Goal: Task Accomplishment & Management: Use online tool/utility

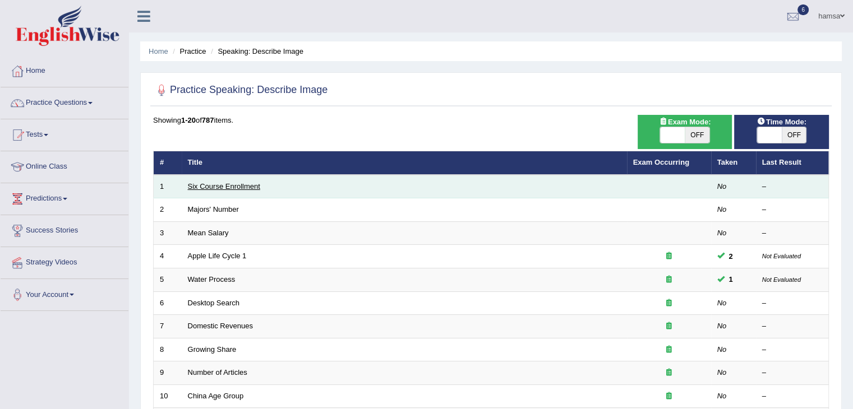
click at [222, 189] on link "Six Course Enrollment" at bounding box center [224, 186] width 72 height 8
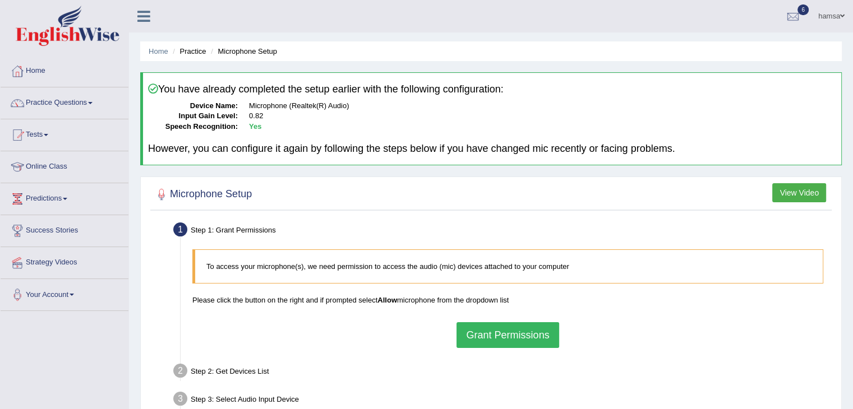
click at [507, 335] on button "Grant Permissions" at bounding box center [508, 335] width 102 height 26
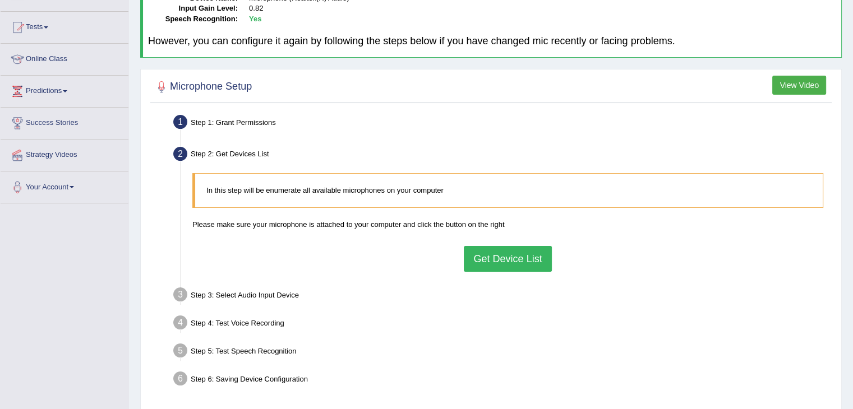
scroll to position [113, 0]
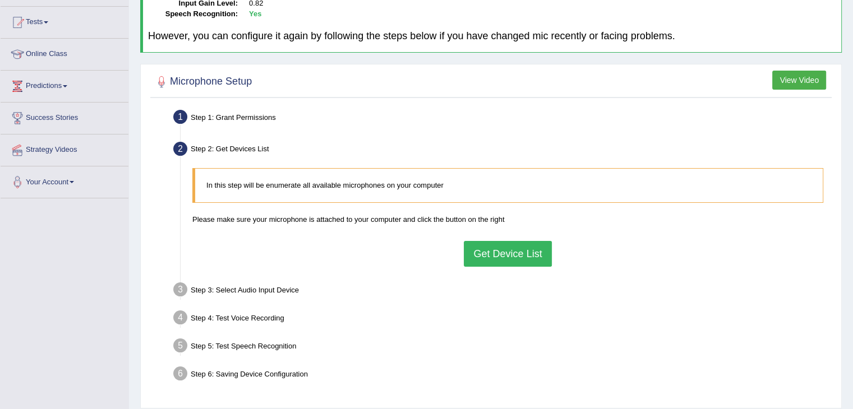
click at [506, 264] on button "Get Device List" at bounding box center [507, 254] width 87 height 26
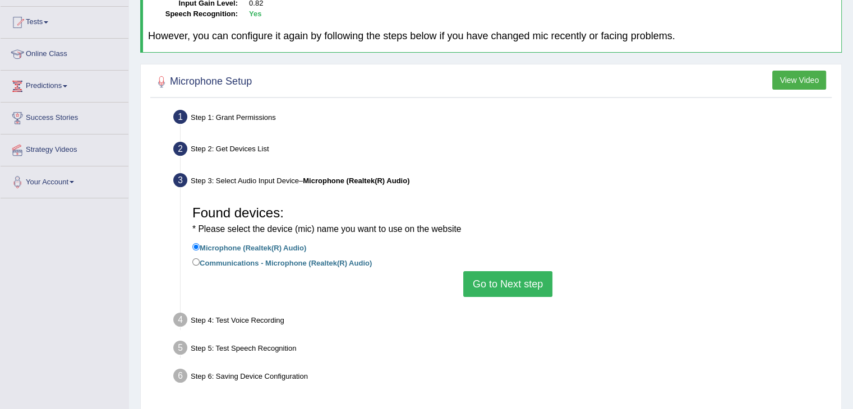
click at [493, 285] on button "Go to Next step" at bounding box center [507, 284] width 89 height 26
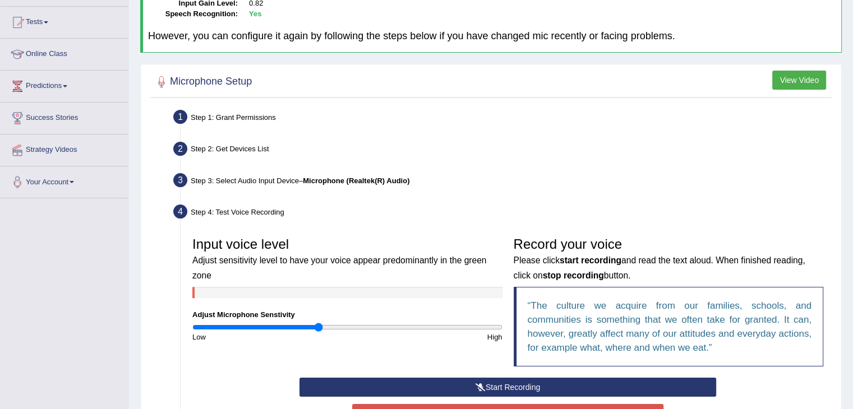
click at [497, 383] on button "Start Recording" at bounding box center [507, 387] width 417 height 19
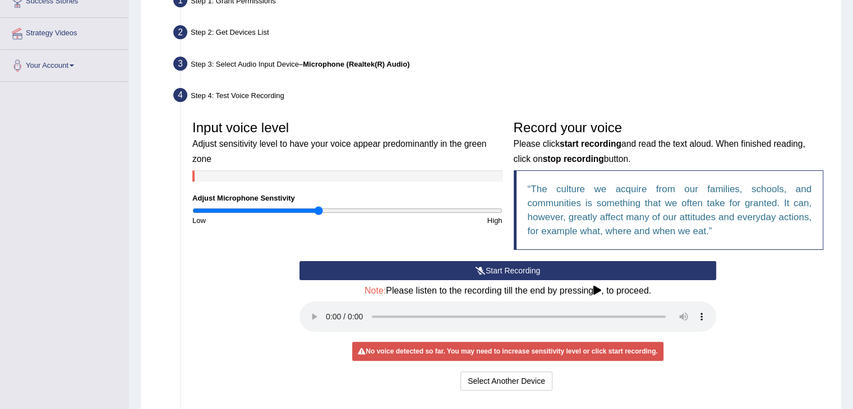
scroll to position [228, 0]
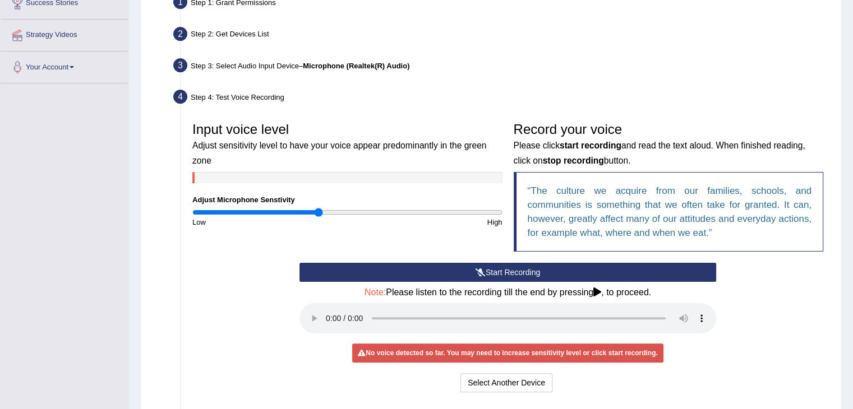
click at [487, 271] on button "Start Recording" at bounding box center [507, 272] width 417 height 19
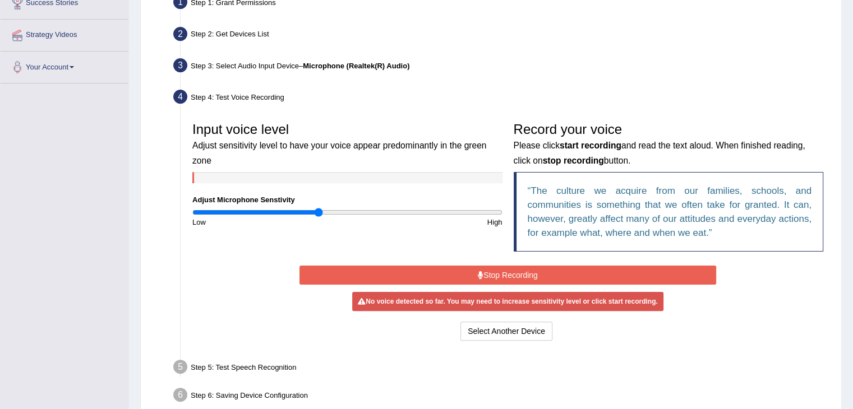
click at [487, 271] on button "Stop Recording" at bounding box center [507, 275] width 417 height 19
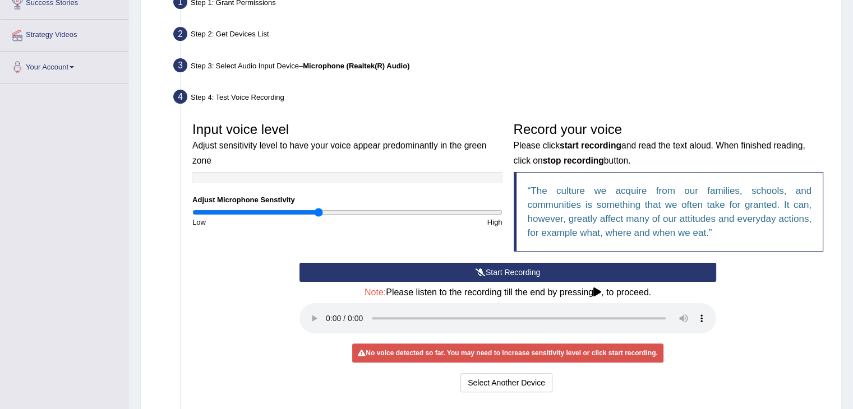
click at [526, 272] on button "Start Recording" at bounding box center [507, 272] width 417 height 19
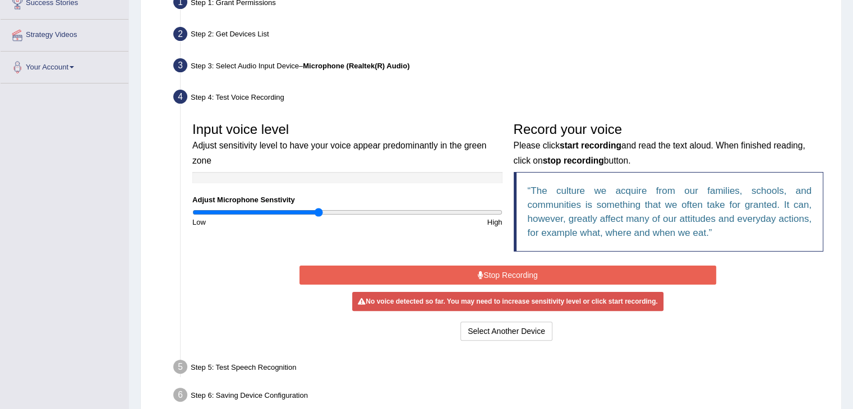
click at [490, 271] on button "Stop Recording" at bounding box center [507, 275] width 417 height 19
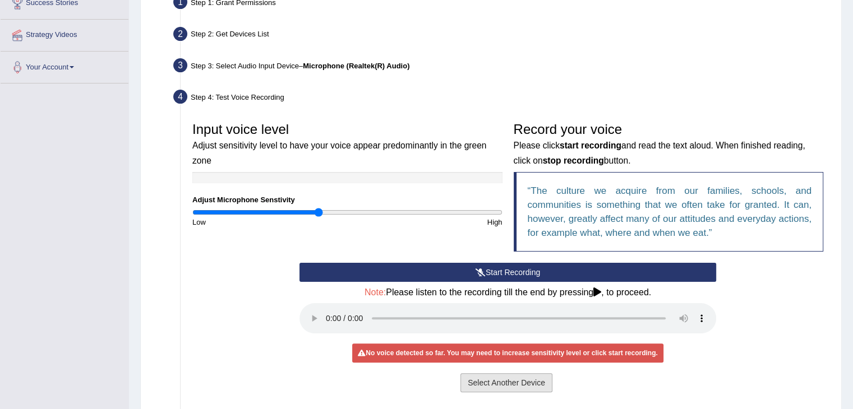
click at [521, 381] on button "Select Another Device" at bounding box center [506, 383] width 92 height 19
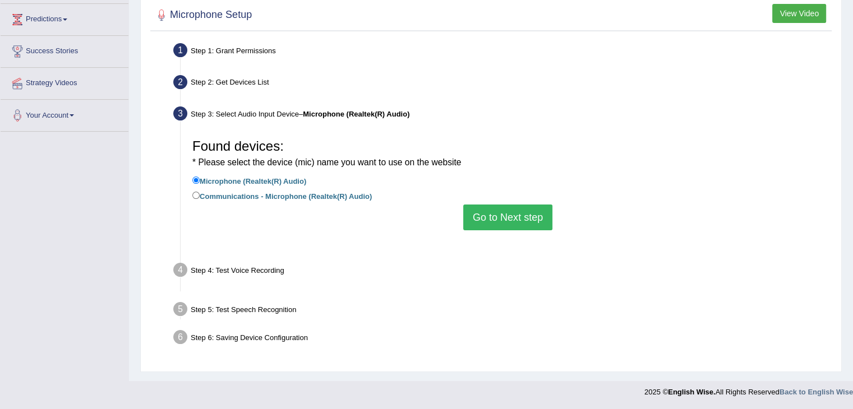
scroll to position [179, 0]
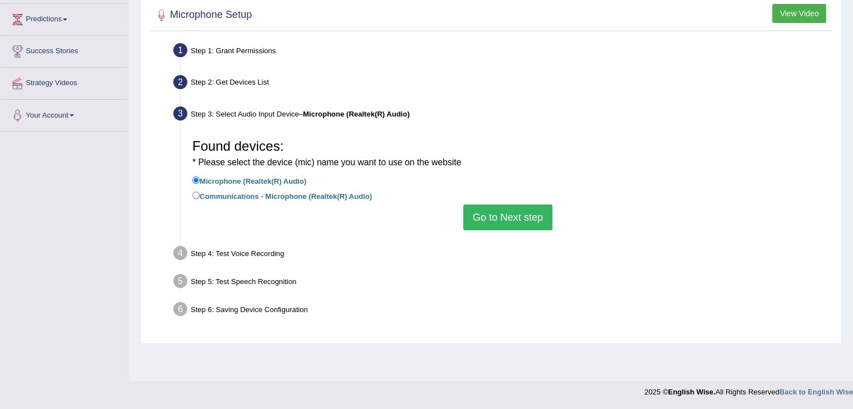
click at [492, 214] on button "Go to Next step" at bounding box center [507, 218] width 89 height 26
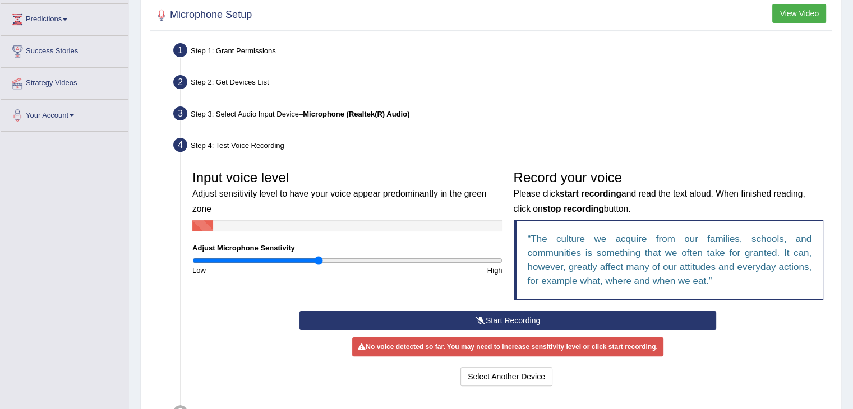
click at [511, 322] on button "Start Recording" at bounding box center [507, 320] width 417 height 19
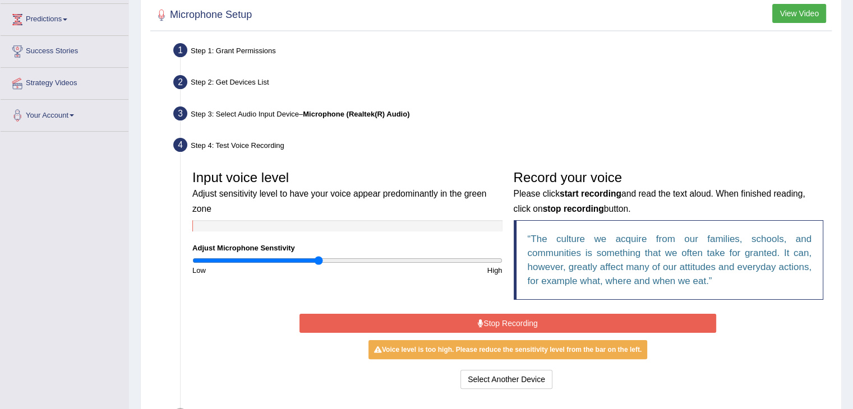
click at [536, 319] on button "Stop Recording" at bounding box center [507, 323] width 417 height 19
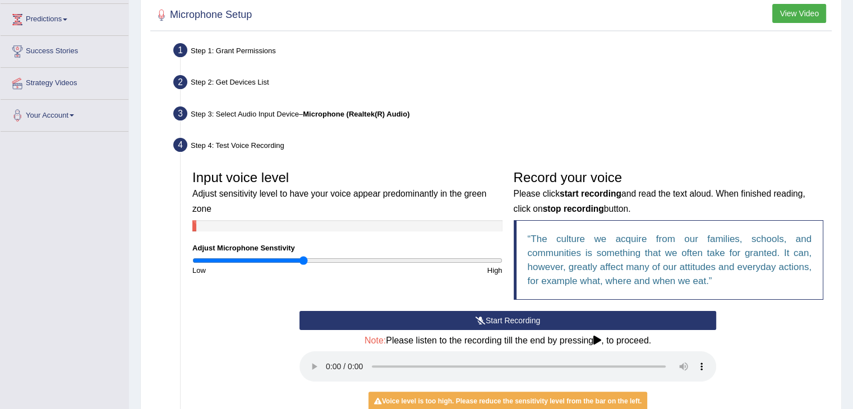
click at [302, 257] on input "range" at bounding box center [347, 260] width 310 height 9
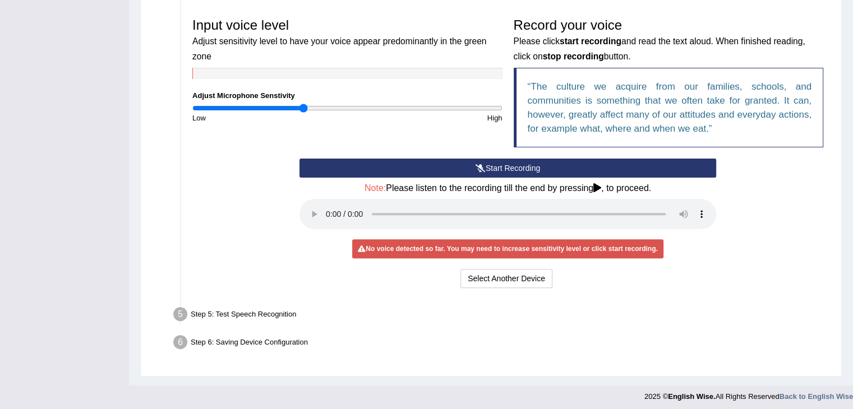
scroll to position [335, 0]
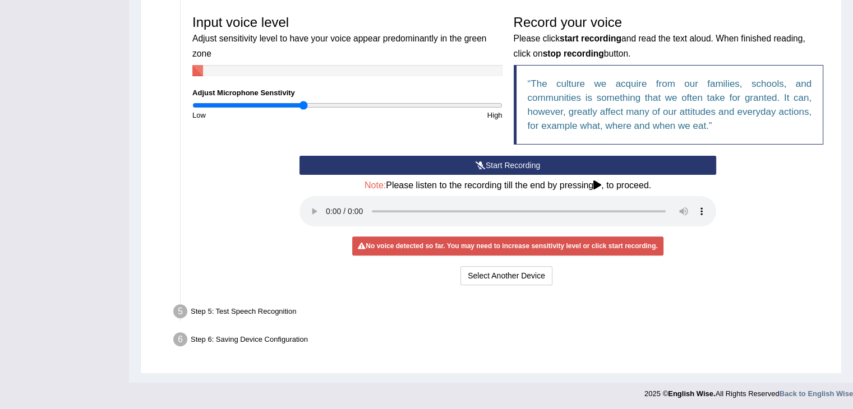
click at [506, 164] on button "Start Recording" at bounding box center [507, 165] width 417 height 19
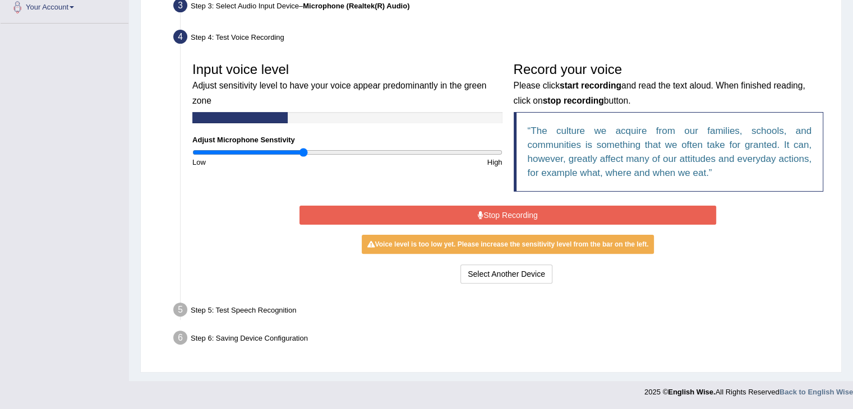
scroll to position [283, 0]
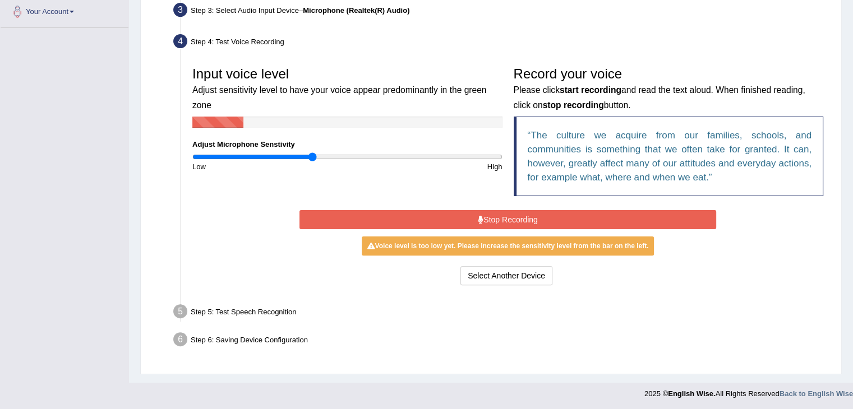
click at [311, 158] on input "range" at bounding box center [347, 157] width 310 height 9
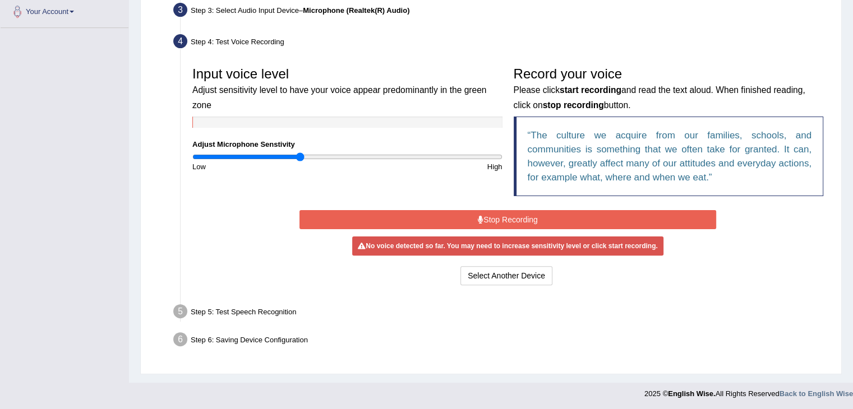
type input "0.7"
click at [301, 156] on input "range" at bounding box center [347, 157] width 310 height 9
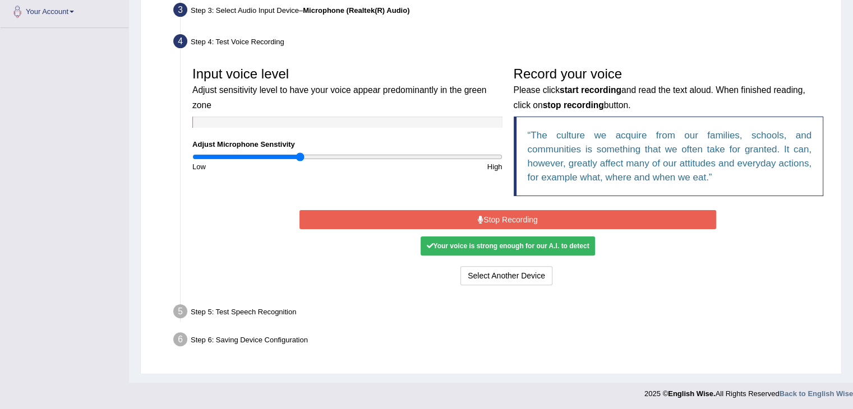
click at [520, 218] on button "Stop Recording" at bounding box center [507, 219] width 417 height 19
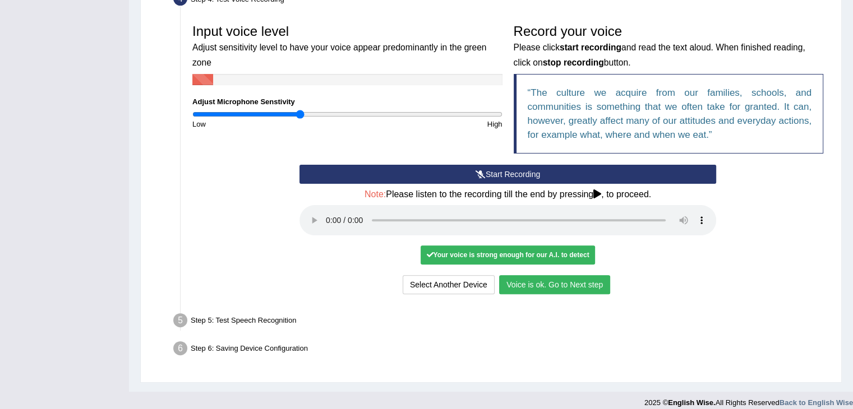
scroll to position [328, 0]
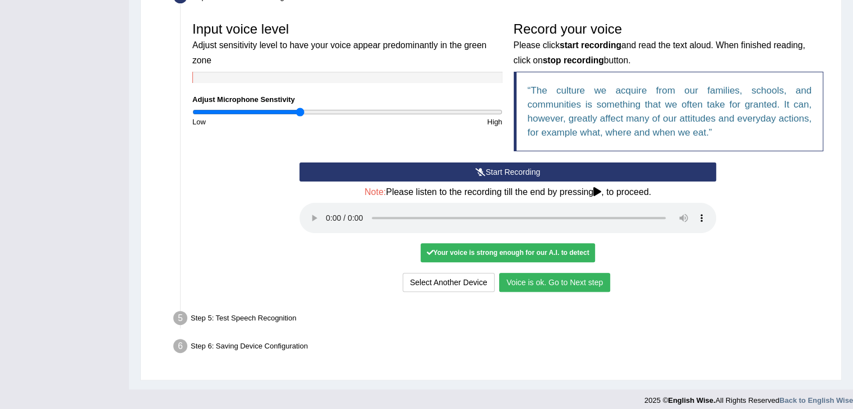
click at [564, 281] on button "Voice is ok. Go to Next step" at bounding box center [554, 282] width 111 height 19
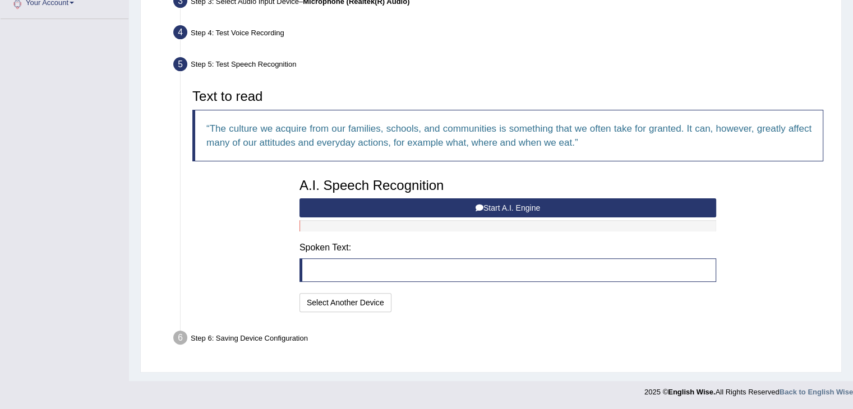
scroll to position [291, 0]
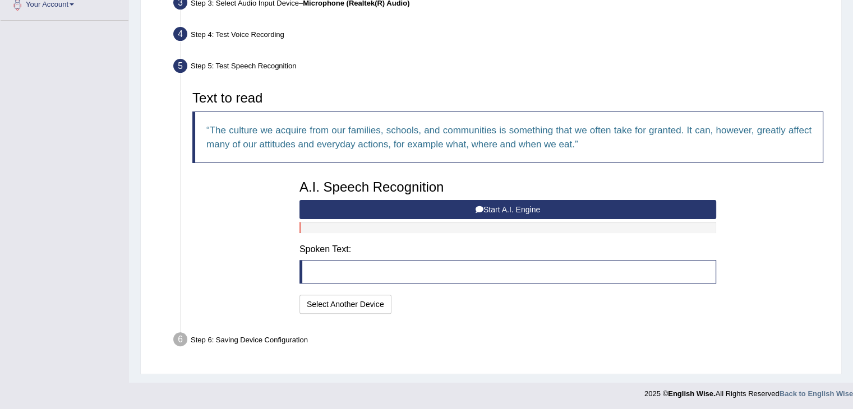
click at [517, 207] on button "Start A.I. Engine" at bounding box center [507, 209] width 417 height 19
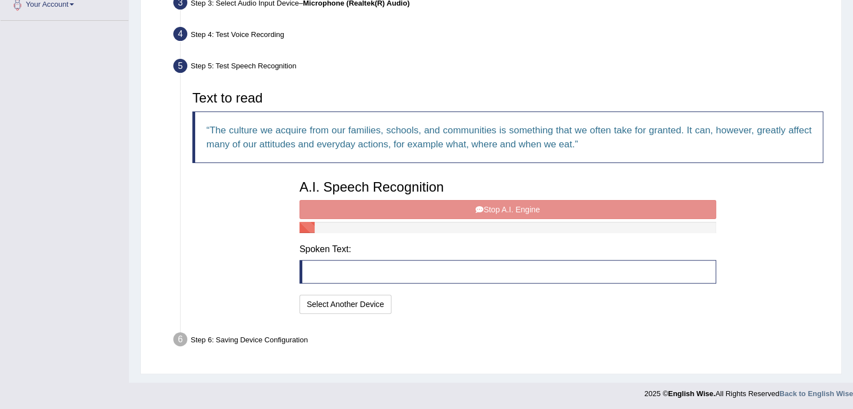
click at [517, 207] on div "A.I. Speech Recognition Start A.I. Engine Stop A.I. Engine Note: Please listen …" at bounding box center [508, 245] width 428 height 142
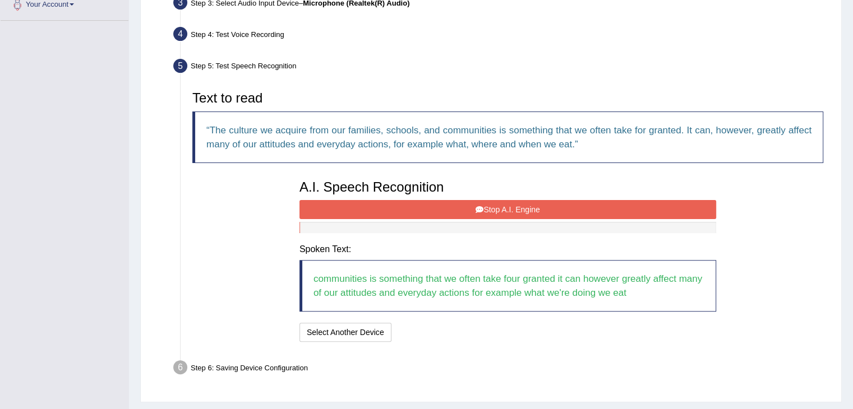
click at [517, 207] on button "Stop A.I. Engine" at bounding box center [507, 209] width 417 height 19
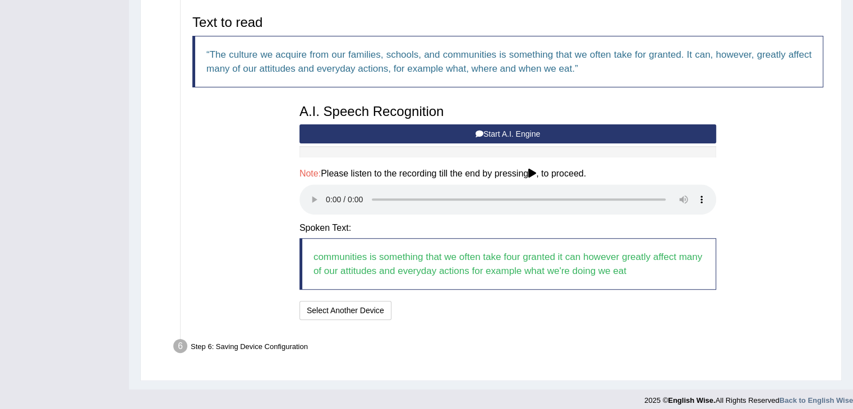
scroll to position [373, 0]
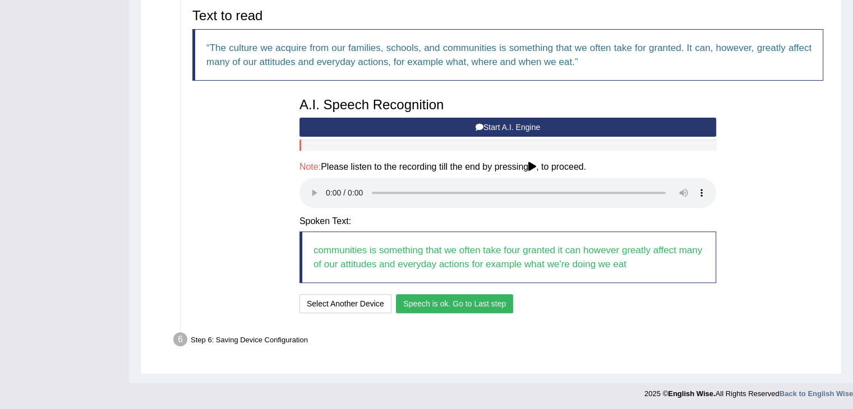
click at [487, 305] on button "Speech is ok. Go to Last step" at bounding box center [454, 303] width 117 height 19
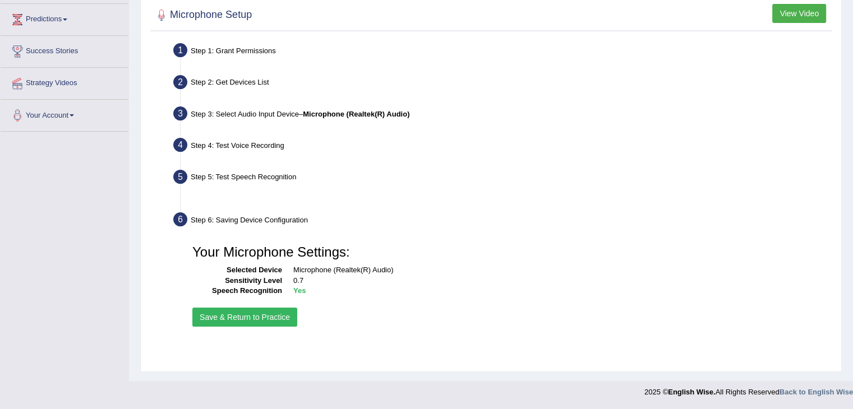
scroll to position [179, 0]
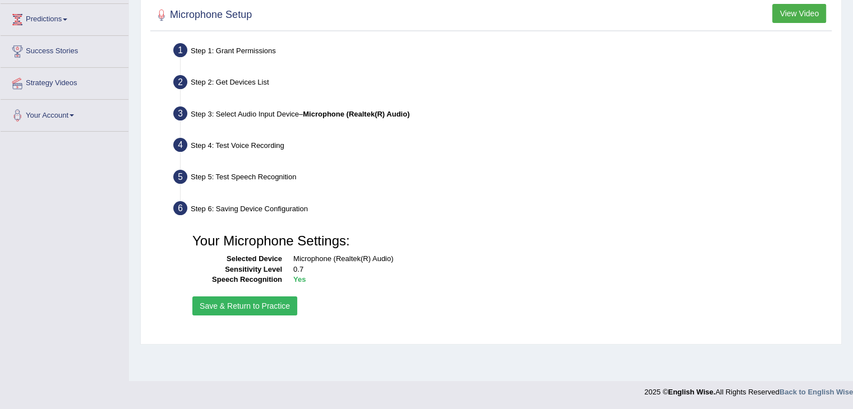
click at [273, 306] on button "Save & Return to Practice" at bounding box center [244, 306] width 105 height 19
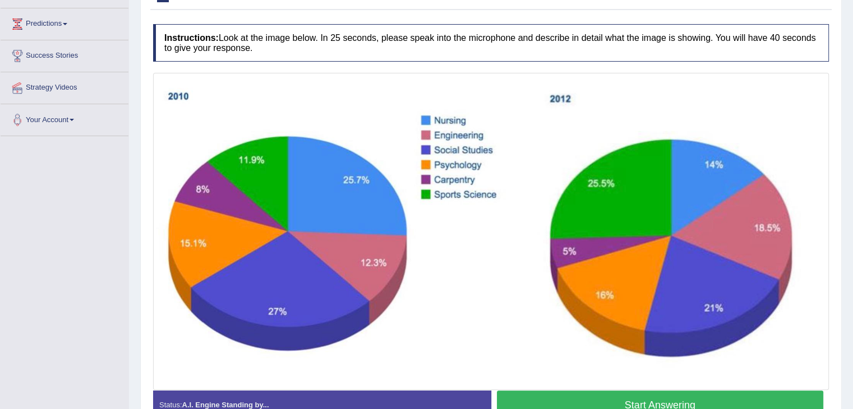
scroll to position [165, 0]
